Goal: Information Seeking & Learning: Learn about a topic

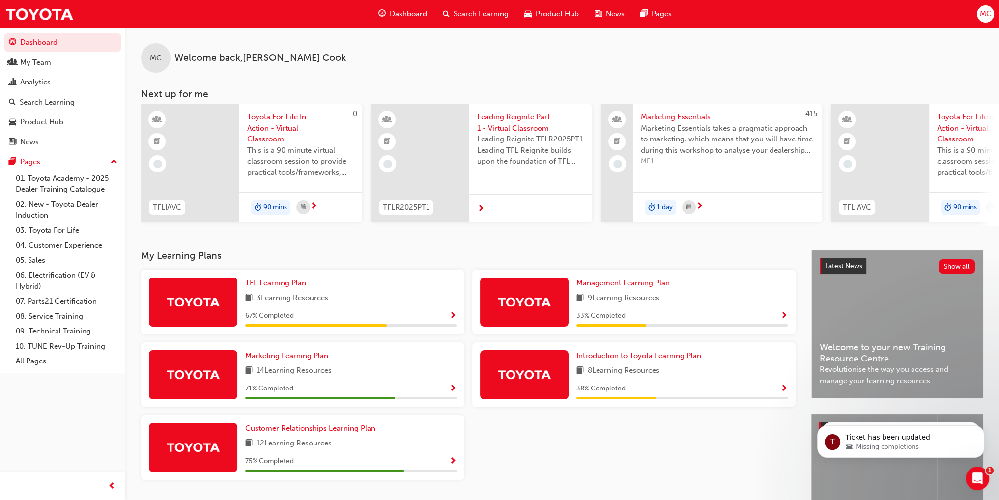
click at [472, 14] on span "Search Learning" at bounding box center [480, 13] width 55 height 11
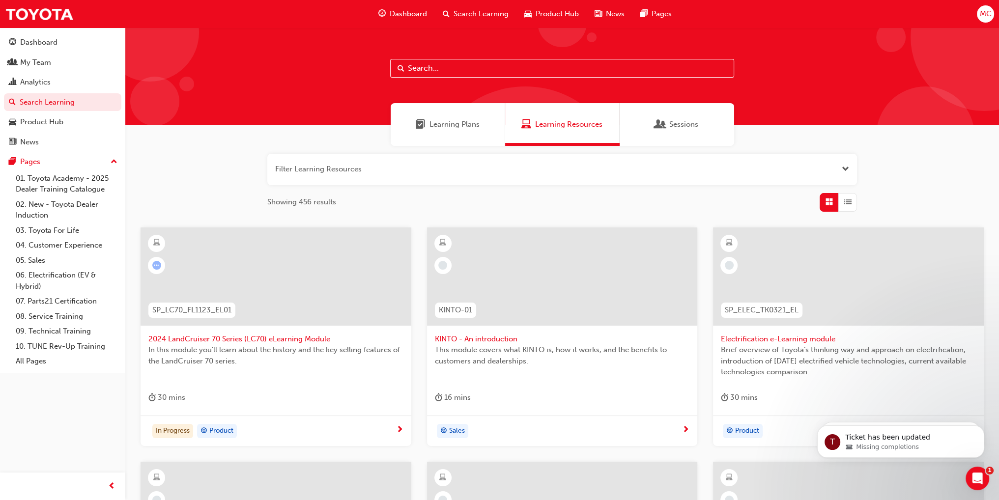
click at [454, 71] on input "text" at bounding box center [562, 68] width 344 height 19
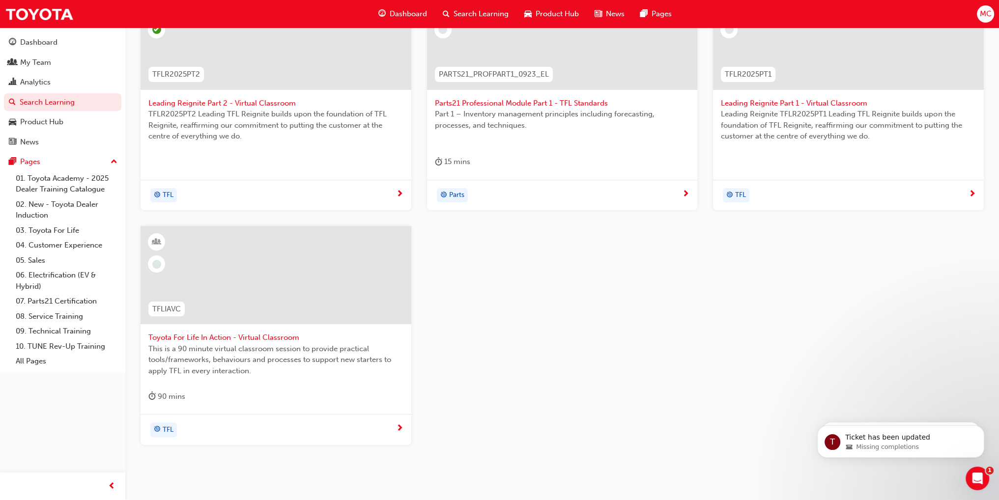
scroll to position [246, 0]
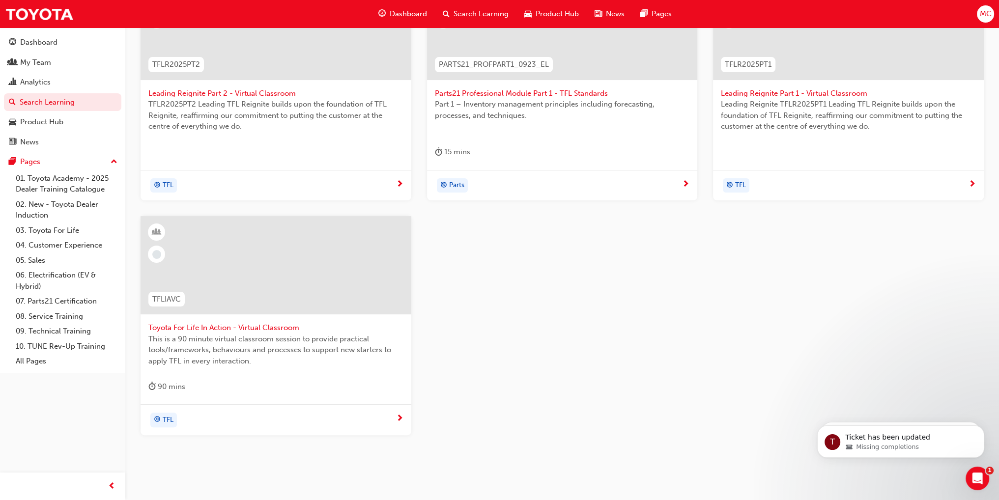
type input "tfl"
click at [159, 424] on span "target-icon" at bounding box center [157, 420] width 7 height 13
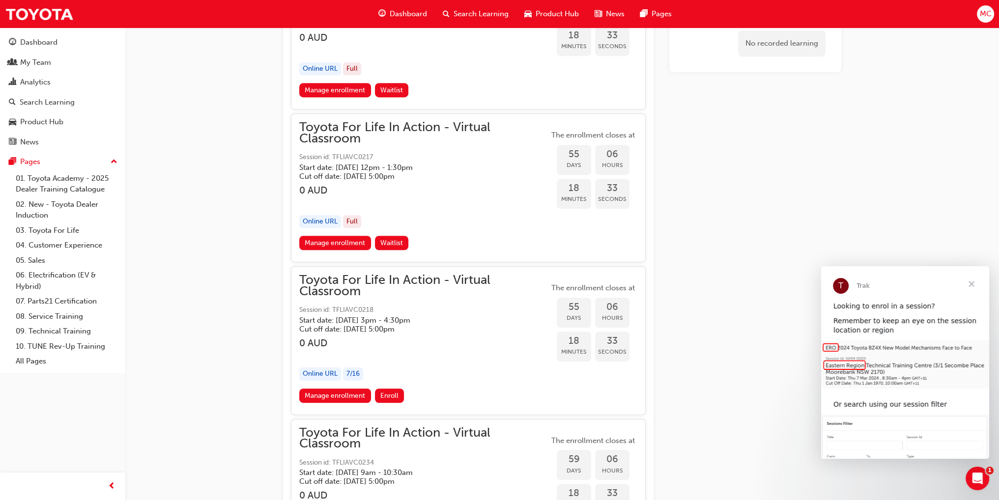
scroll to position [10477, 0]
